Goal: Check status: Check status

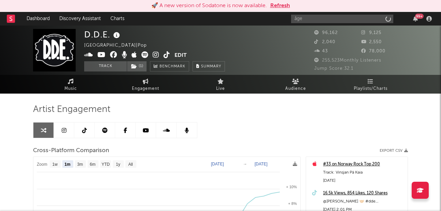
select select "1m"
type input "åge"
click at [283, 11] on div "🚀 A new version of Sodatone is now available. Refresh" at bounding box center [220, 6] width 441 height 12
click at [280, 3] on button "Refresh" at bounding box center [280, 6] width 20 height 8
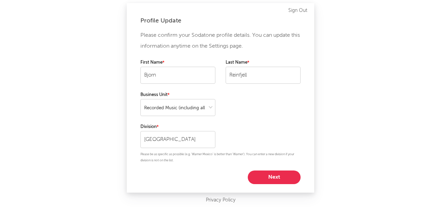
select select "recorded_music"
click at [280, 177] on button "Next" at bounding box center [274, 178] width 53 height 14
select select "marketing"
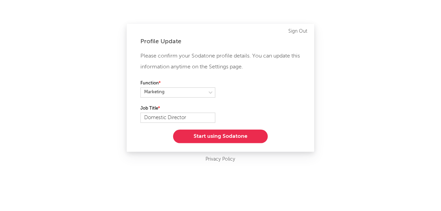
click at [213, 131] on button "Start using Sodatone" at bounding box center [220, 137] width 95 height 14
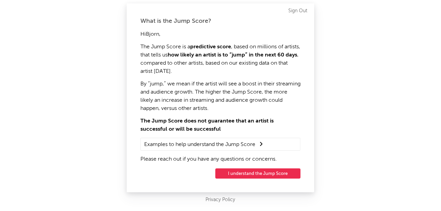
click at [249, 175] on button "I understand the Jump Score" at bounding box center [257, 174] width 85 height 10
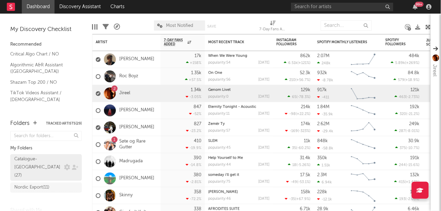
click at [43, 158] on div "Catalogue-[GEOGRAPHIC_DATA] ( 27 )" at bounding box center [38, 167] width 48 height 25
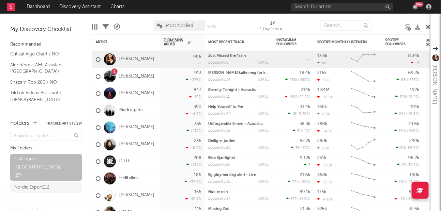
click at [129, 78] on link "[PERSON_NAME]" at bounding box center [136, 77] width 35 height 6
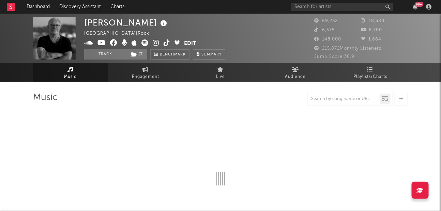
select select "6m"
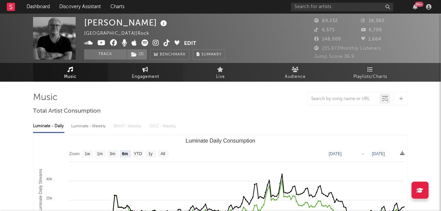
click at [136, 78] on span "Engagement" at bounding box center [145, 77] width 27 height 8
select select "1w"
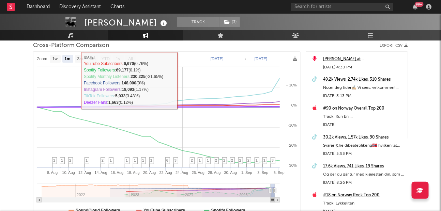
scroll to position [65, 0]
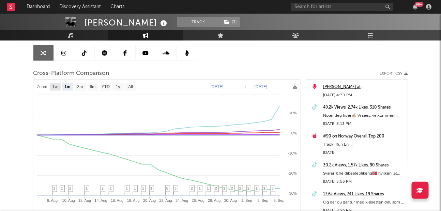
click at [59, 85] on rect at bounding box center [55, 87] width 11 height 8
select select "1w"
type input "[DATE]"
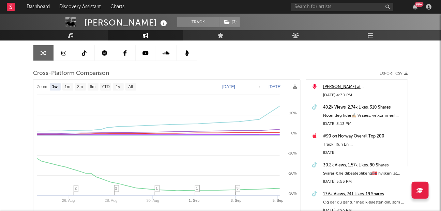
select select "1w"
